Goal: Task Accomplishment & Management: Use online tool/utility

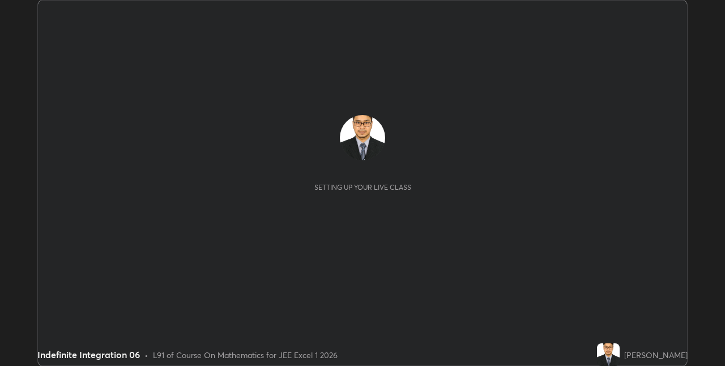
scroll to position [366, 724]
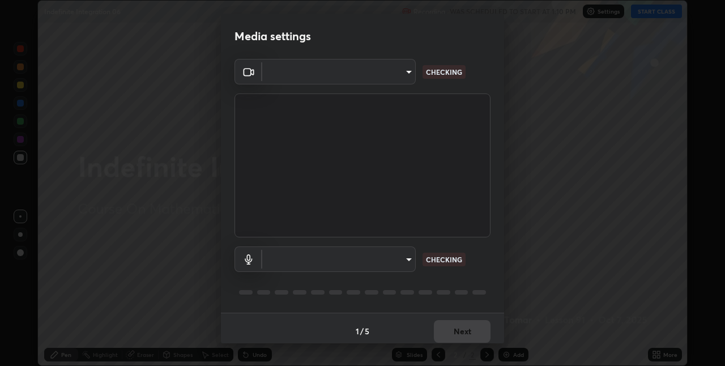
type input "75e712147918ca24a41eb6164b5846738d9e08eb627840b9f55e10290e3177b1"
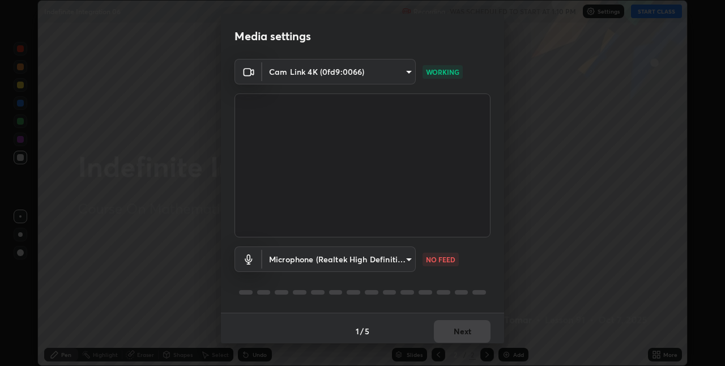
scroll to position [6, 0]
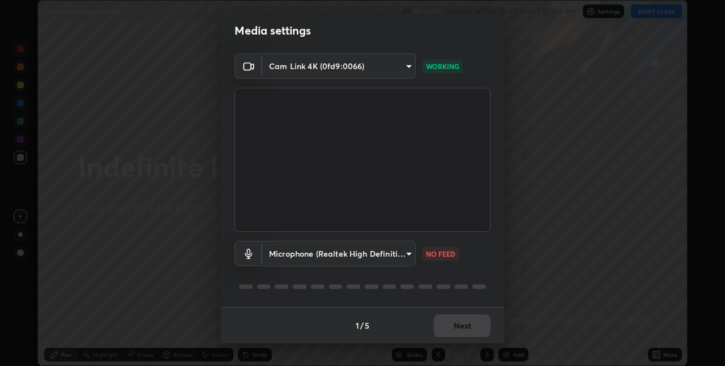
click at [406, 256] on body "Erase all Indefinite Integration 06 Recording WAS SCHEDULED TO START AT 1:10 PM…" at bounding box center [362, 183] width 725 height 366
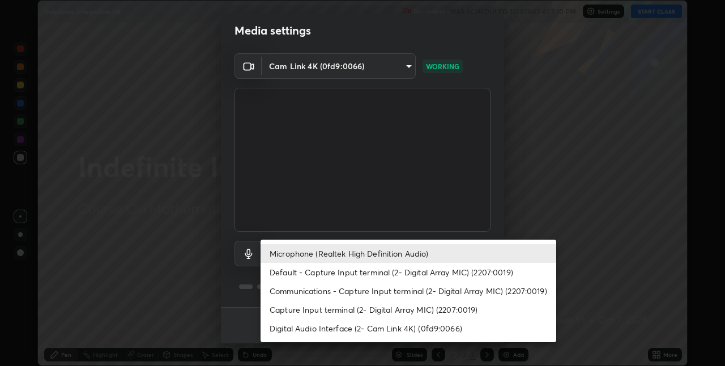
click at [398, 272] on li "Default - Capture Input terminal (2- Digital Array MIC) (2207:0019)" at bounding box center [409, 272] width 296 height 19
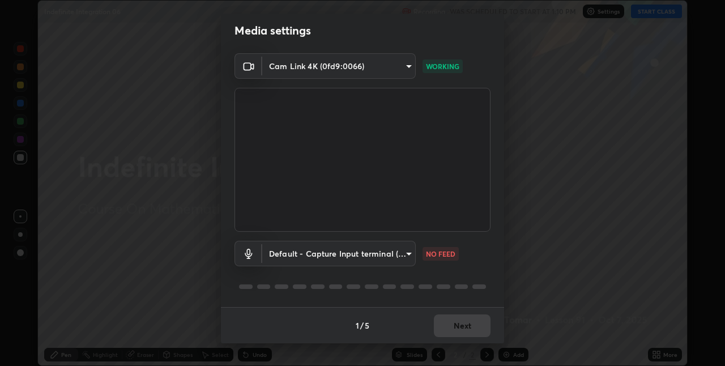
click at [394, 251] on body "Erase all Indefinite Integration 06 Recording WAS SCHEDULED TO START AT 1:10 PM…" at bounding box center [362, 183] width 725 height 366
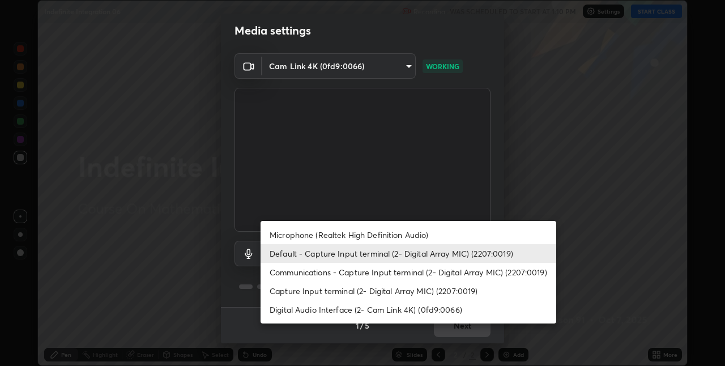
click at [402, 230] on li "Microphone (Realtek High Definition Audio)" at bounding box center [409, 234] width 296 height 19
type input "edabd9cc8d126c1a73767365600906e9c5a4425c76421b07867cf48dbb908c86"
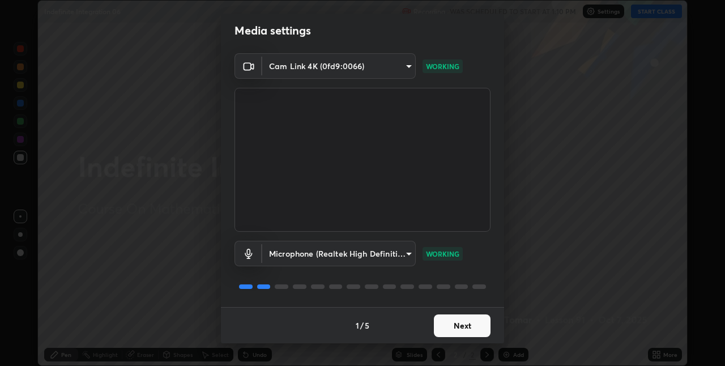
click at [458, 319] on button "Next" at bounding box center [462, 325] width 57 height 23
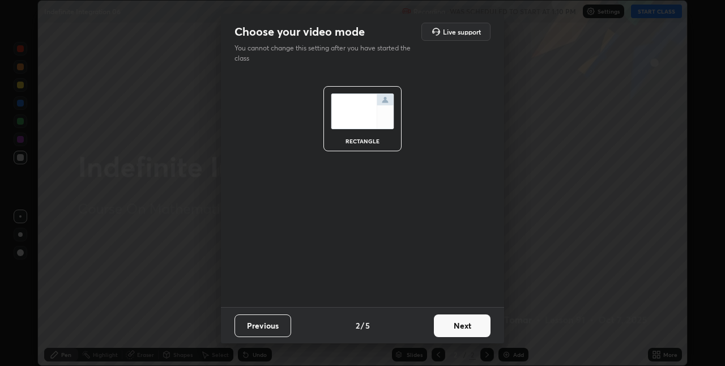
scroll to position [0, 0]
click at [457, 325] on button "Next" at bounding box center [462, 325] width 57 height 23
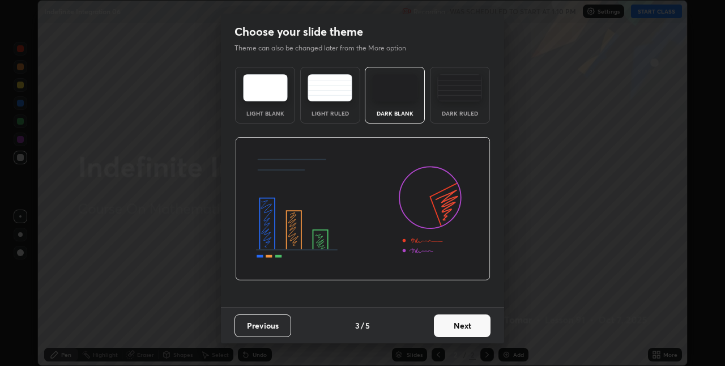
click at [470, 322] on button "Next" at bounding box center [462, 325] width 57 height 23
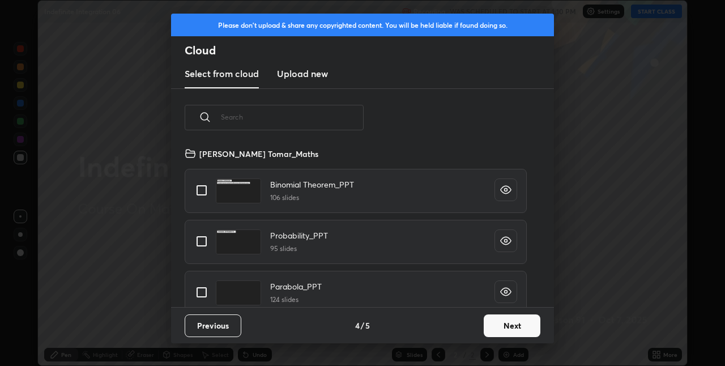
scroll to position [160, 364]
click at [491, 326] on button "Next" at bounding box center [512, 325] width 57 height 23
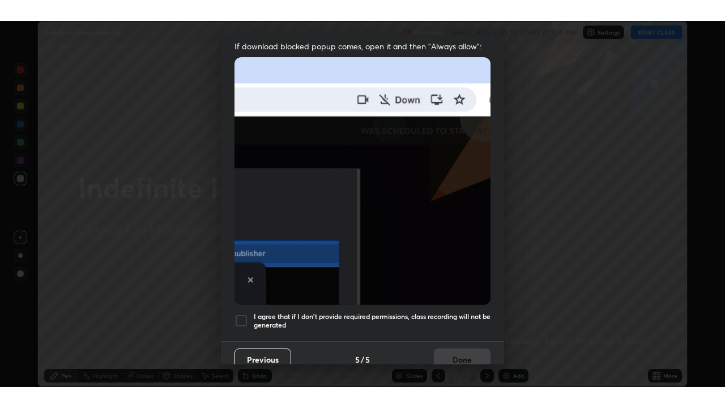
scroll to position [234, 0]
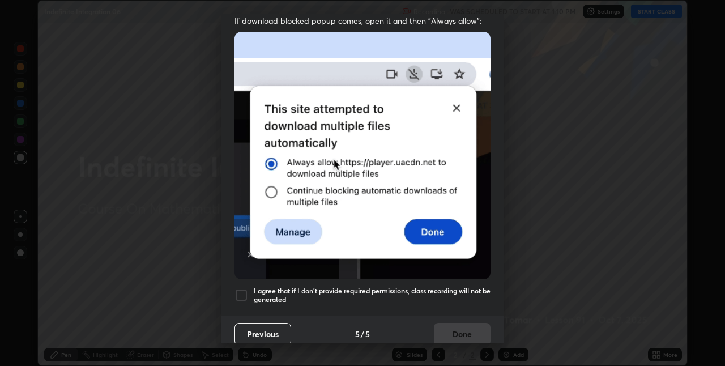
click at [241, 291] on div at bounding box center [241, 295] width 14 height 14
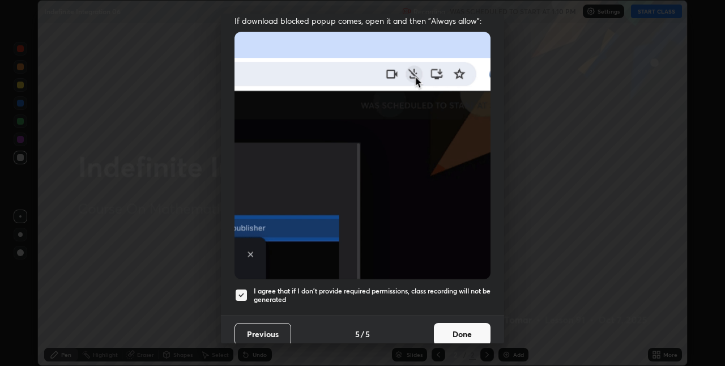
click at [452, 323] on button "Done" at bounding box center [462, 334] width 57 height 23
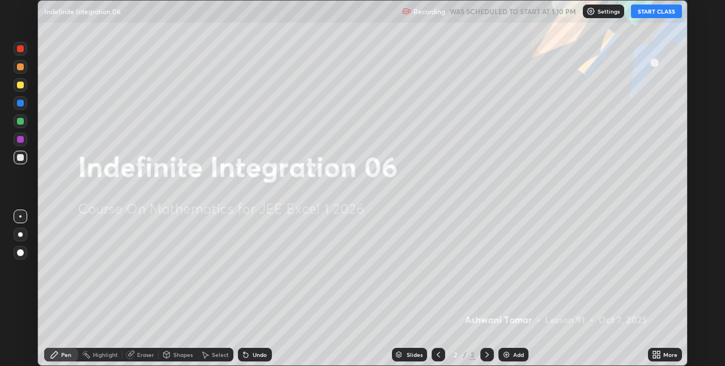
click at [658, 352] on icon at bounding box center [658, 352] width 3 height 3
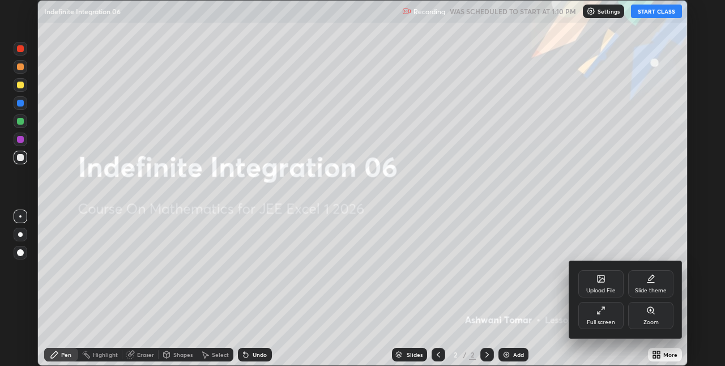
click at [602, 314] on icon at bounding box center [600, 310] width 9 height 9
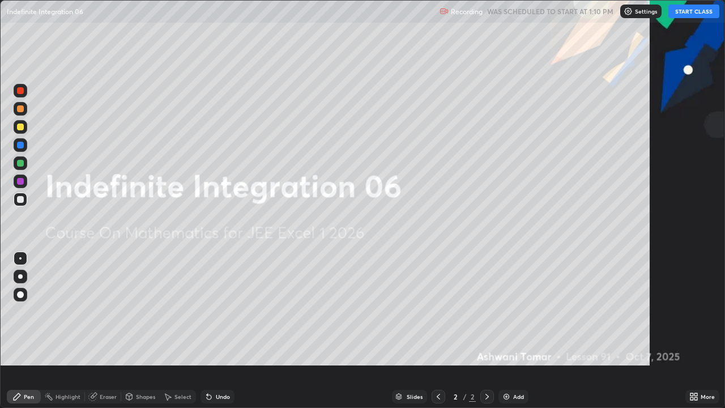
scroll to position [408, 725]
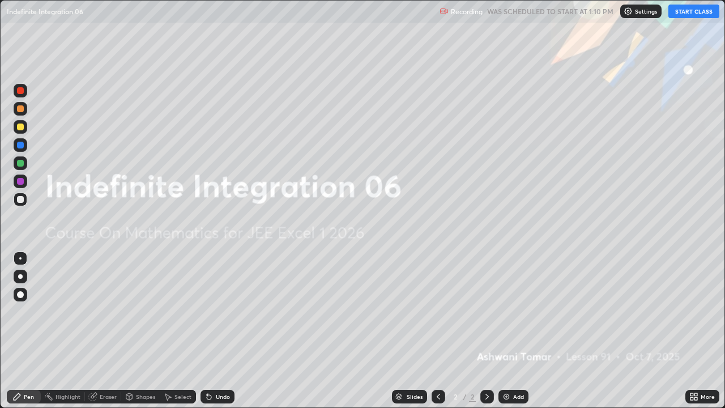
click at [696, 14] on button "START CLASS" at bounding box center [693, 12] width 51 height 14
click at [517, 365] on div "Add" at bounding box center [518, 397] width 11 height 6
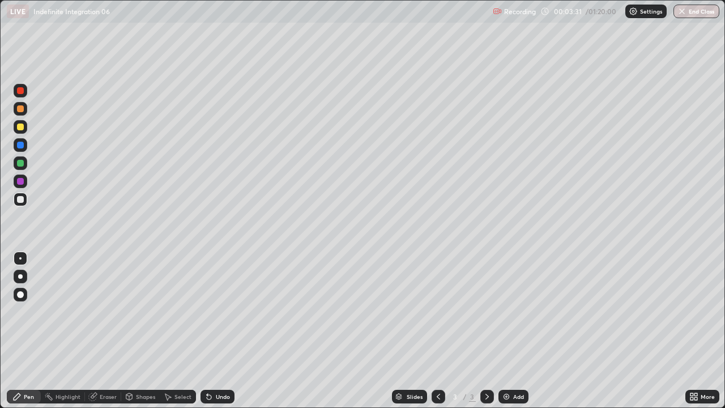
click at [25, 183] on div at bounding box center [21, 181] width 14 height 14
click at [219, 365] on div "Undo" at bounding box center [223, 397] width 14 height 6
click at [220, 365] on div "Undo" at bounding box center [223, 397] width 14 height 6
click at [514, 365] on div "Add" at bounding box center [518, 397] width 11 height 6
click at [108, 365] on div "Eraser" at bounding box center [108, 397] width 17 height 6
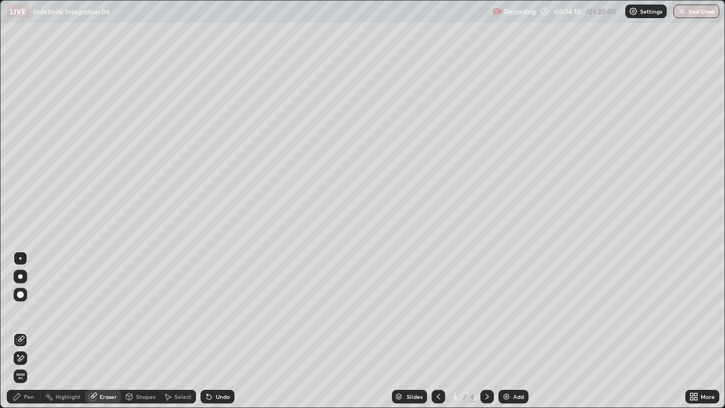
click at [25, 365] on div "Pen" at bounding box center [24, 397] width 34 height 14
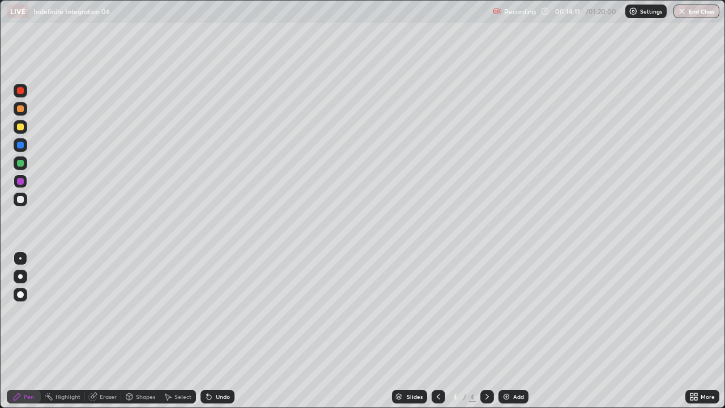
click at [19, 163] on div at bounding box center [20, 163] width 7 height 7
click at [510, 365] on div "Add" at bounding box center [513, 397] width 30 height 14
click at [21, 198] on div at bounding box center [20, 199] width 7 height 7
click at [225, 365] on div "Undo" at bounding box center [217, 397] width 34 height 14
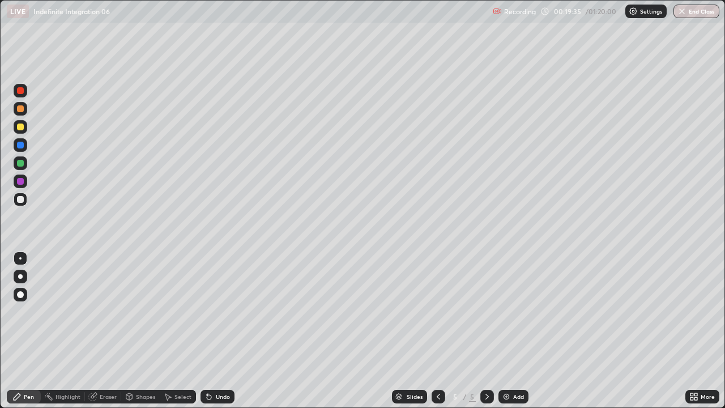
click at [20, 165] on div at bounding box center [20, 163] width 7 height 7
click at [15, 113] on div at bounding box center [21, 109] width 14 height 14
click at [20, 126] on div at bounding box center [20, 126] width 7 height 7
click at [207, 365] on icon at bounding box center [207, 394] width 1 height 1
click at [513, 365] on div "Add" at bounding box center [518, 397] width 11 height 6
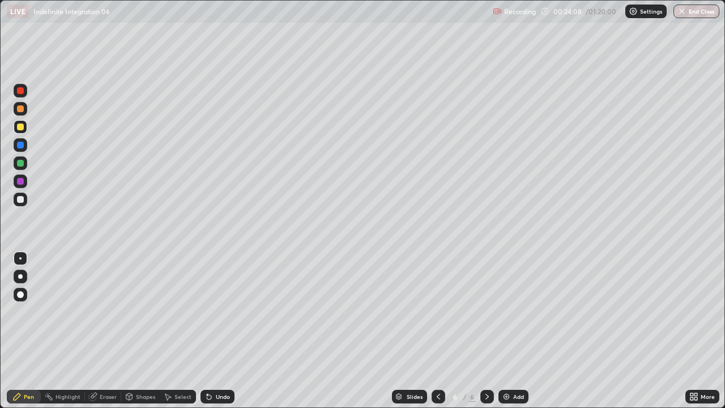
click at [18, 200] on div at bounding box center [20, 199] width 7 height 7
click at [19, 129] on div at bounding box center [20, 126] width 7 height 7
click at [511, 365] on div "Add" at bounding box center [513, 397] width 30 height 14
click at [17, 196] on div at bounding box center [21, 200] width 14 height 14
click at [20, 164] on div at bounding box center [20, 163] width 7 height 7
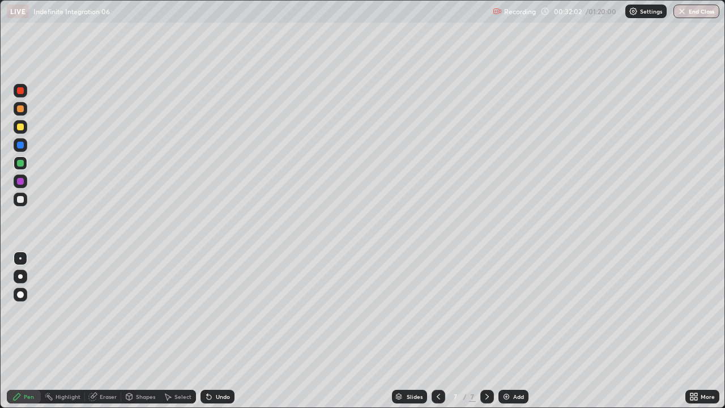
click at [97, 365] on div "Eraser" at bounding box center [103, 397] width 36 height 14
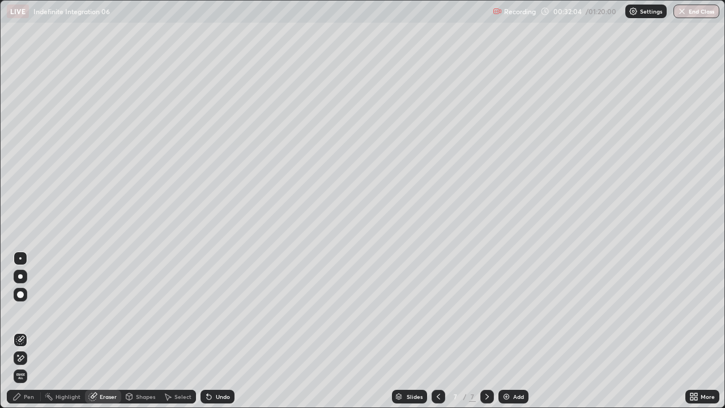
click at [27, 365] on div "Pen" at bounding box center [29, 397] width 10 height 6
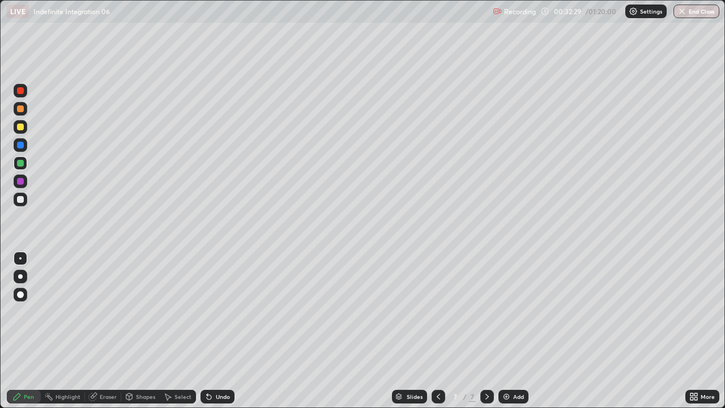
click at [89, 365] on icon at bounding box center [92, 396] width 7 height 7
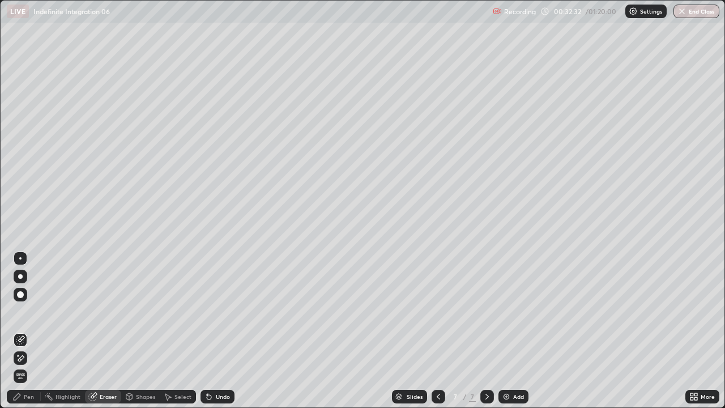
click at [26, 365] on div "Pen" at bounding box center [29, 397] width 10 height 6
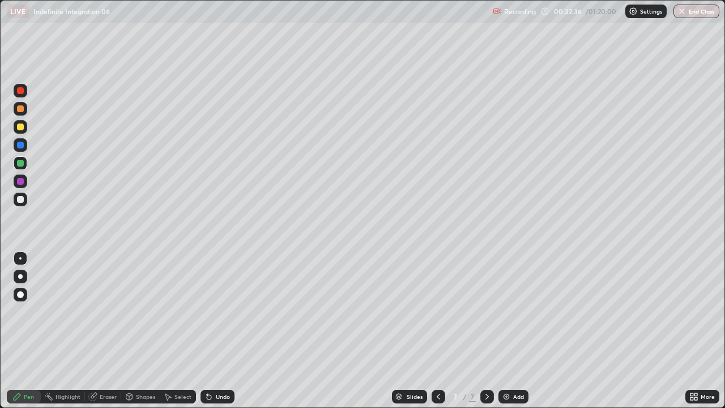
click at [21, 201] on div at bounding box center [20, 199] width 7 height 7
click at [20, 125] on div at bounding box center [20, 126] width 7 height 7
click at [19, 183] on div at bounding box center [20, 181] width 7 height 7
click at [510, 365] on div "Add" at bounding box center [513, 397] width 30 height 14
click at [511, 365] on div "Add" at bounding box center [513, 397] width 30 height 14
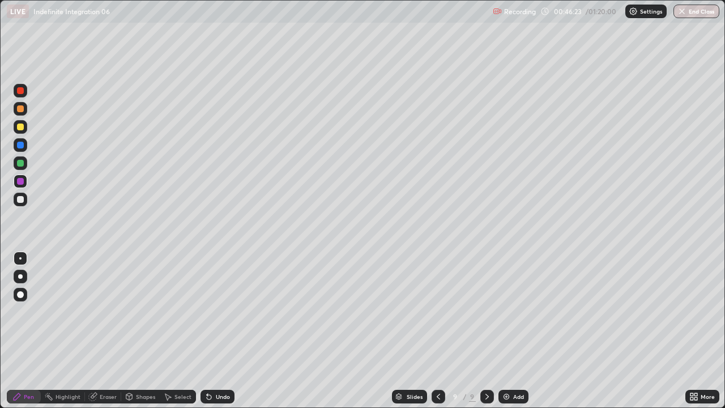
click at [22, 200] on div at bounding box center [20, 199] width 7 height 7
click at [96, 365] on icon at bounding box center [92, 396] width 9 height 9
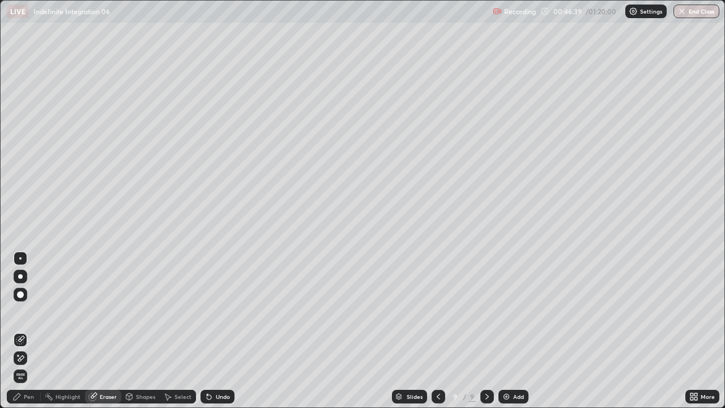
click at [23, 365] on span "Erase all" at bounding box center [20, 376] width 12 height 7
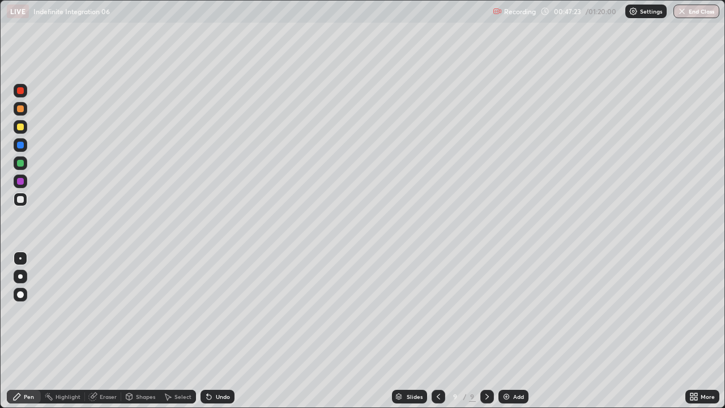
click at [23, 165] on div at bounding box center [20, 163] width 7 height 7
click at [220, 365] on div "Undo" at bounding box center [217, 397] width 34 height 14
click at [216, 365] on div "Undo" at bounding box center [217, 397] width 34 height 14
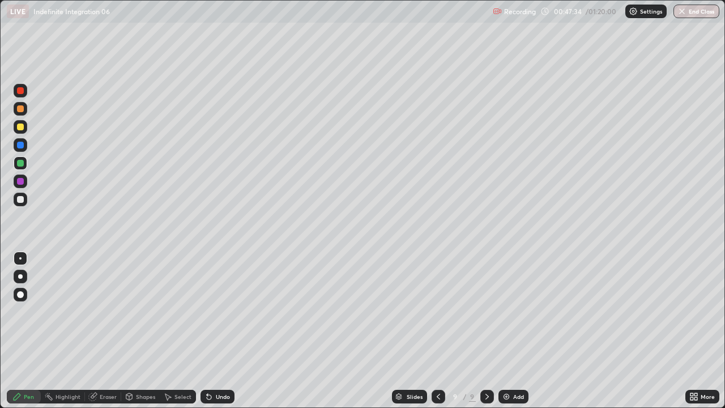
click at [219, 365] on div "Undo" at bounding box center [217, 397] width 34 height 14
click at [513, 365] on div "Add" at bounding box center [518, 397] width 11 height 6
click at [21, 197] on div at bounding box center [20, 199] width 7 height 7
click at [223, 365] on div "Undo" at bounding box center [223, 397] width 14 height 6
click at [200, 365] on div "Undo" at bounding box center [217, 397] width 34 height 14
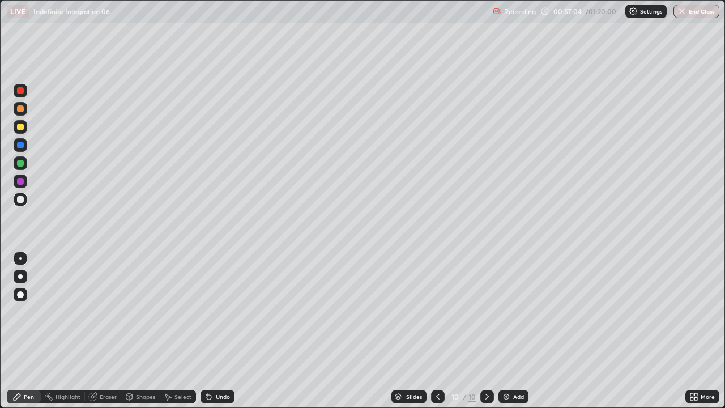
click at [207, 365] on icon at bounding box center [209, 397] width 5 height 5
click at [208, 365] on icon at bounding box center [209, 397] width 5 height 5
click at [513, 365] on div "Add" at bounding box center [518, 397] width 11 height 6
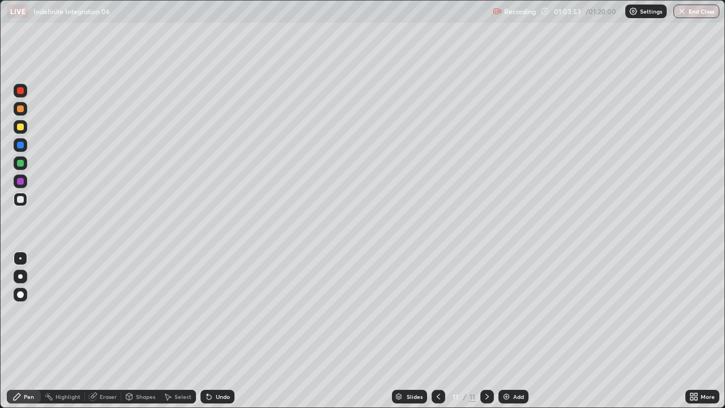
click at [19, 163] on div at bounding box center [20, 163] width 7 height 7
click at [204, 365] on div "Undo" at bounding box center [217, 397] width 34 height 14
click at [19, 181] on div at bounding box center [20, 181] width 7 height 7
click at [19, 199] on div at bounding box center [20, 199] width 7 height 7
click at [20, 129] on div at bounding box center [20, 126] width 7 height 7
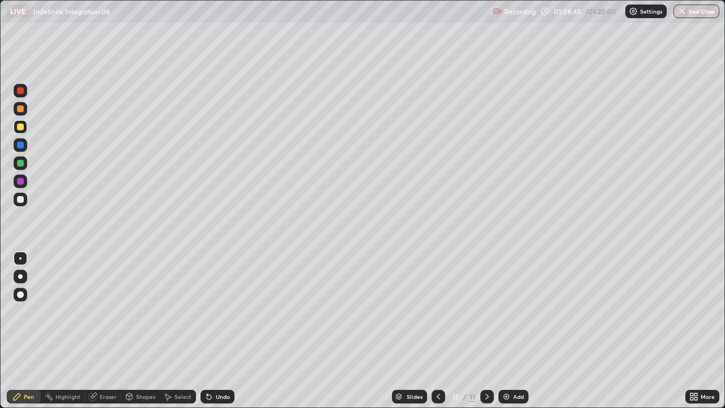
click at [99, 365] on div "Eraser" at bounding box center [103, 397] width 36 height 14
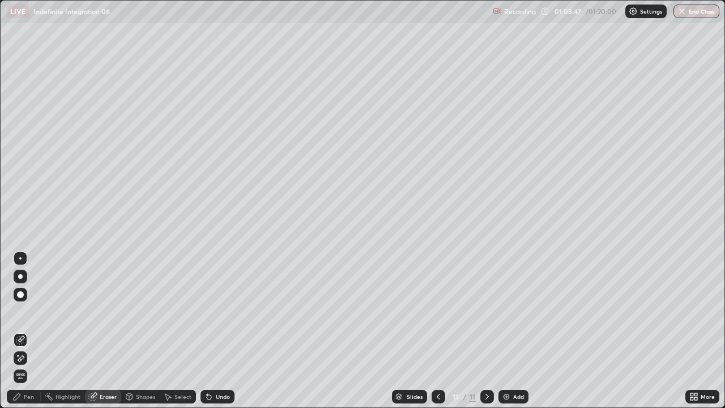
click at [23, 365] on div "Pen" at bounding box center [24, 397] width 34 height 14
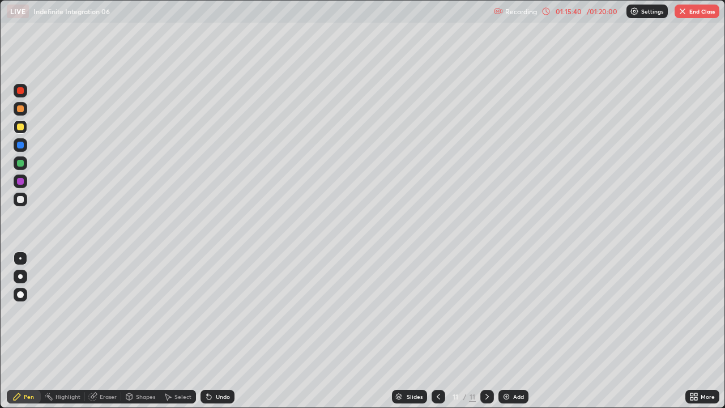
click at [689, 13] on button "End Class" at bounding box center [697, 12] width 45 height 14
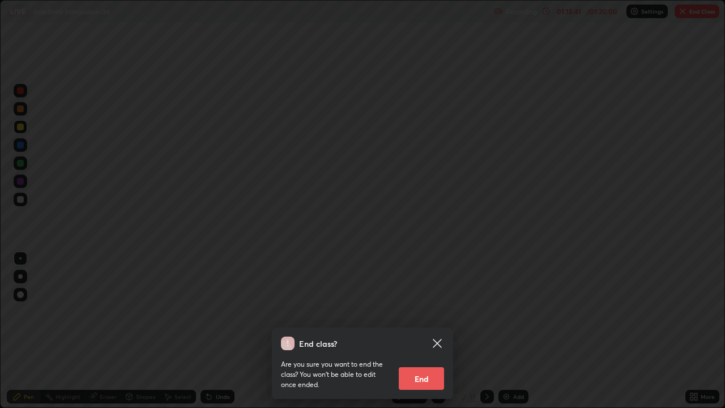
click at [432, 365] on button "End" at bounding box center [421, 378] width 45 height 23
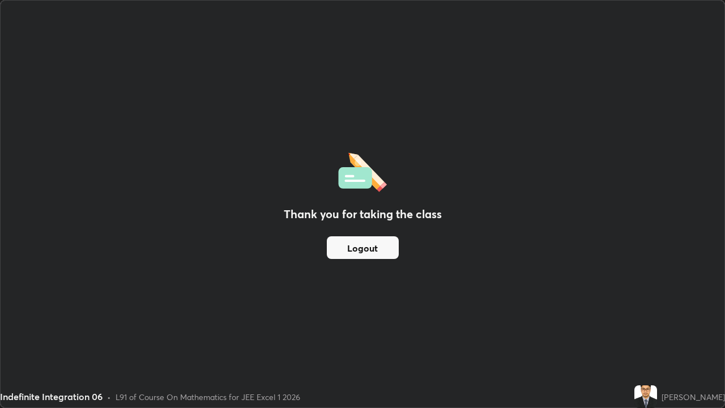
click at [373, 246] on button "Logout" at bounding box center [363, 247] width 72 height 23
